Goal: Register for event/course

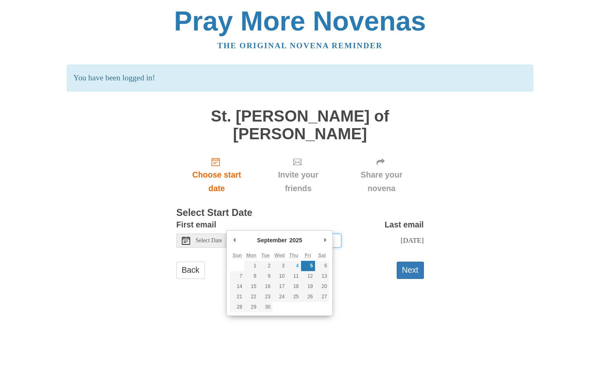
click at [275, 234] on input "Friday, September 5th" at bounding box center [285, 241] width 114 height 14
type input "Thursday, September 4th"
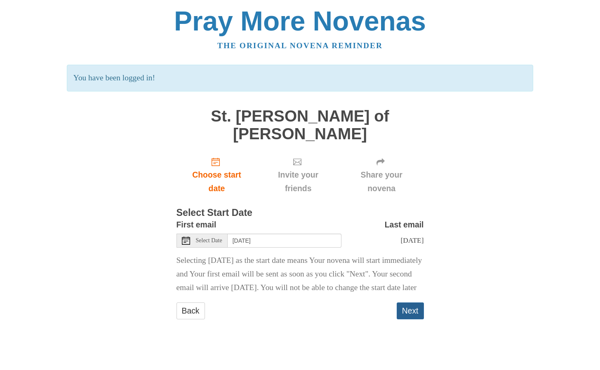
click at [404, 306] on button "Next" at bounding box center [410, 311] width 27 height 17
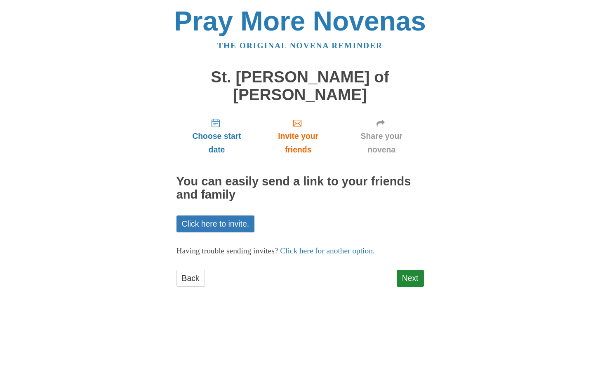
click at [392, 270] on div "Back Next" at bounding box center [299, 282] width 247 height 25
click at [411, 270] on link "Next" at bounding box center [410, 278] width 27 height 17
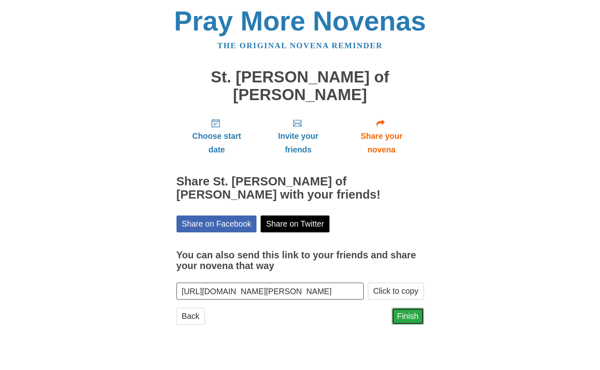
click at [404, 308] on link "Finish" at bounding box center [408, 316] width 32 height 17
